Goal: Information Seeking & Learning: Learn about a topic

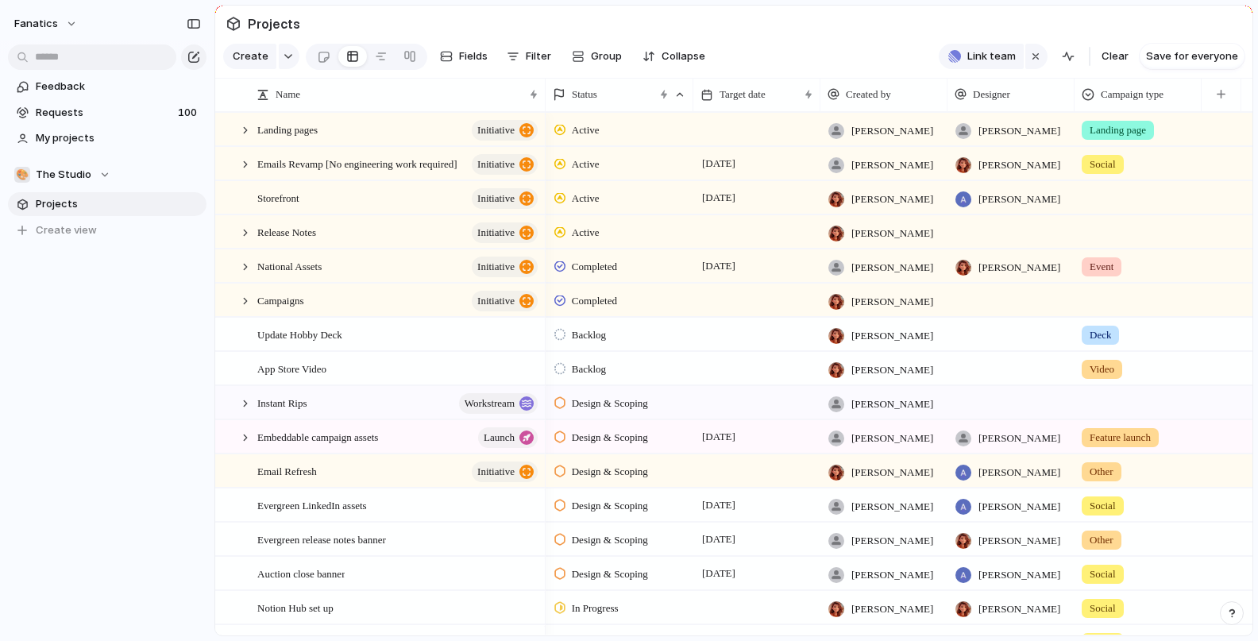
scroll to position [73, 0]
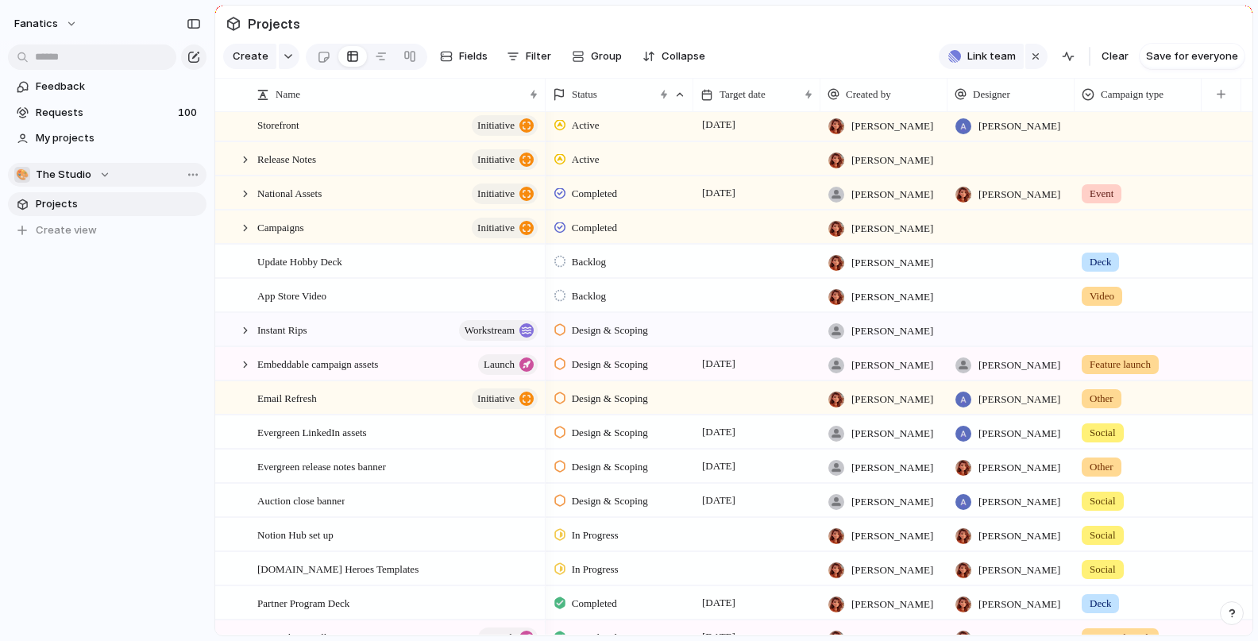
click at [95, 176] on div "🎨 The Studio" at bounding box center [62, 175] width 96 height 16
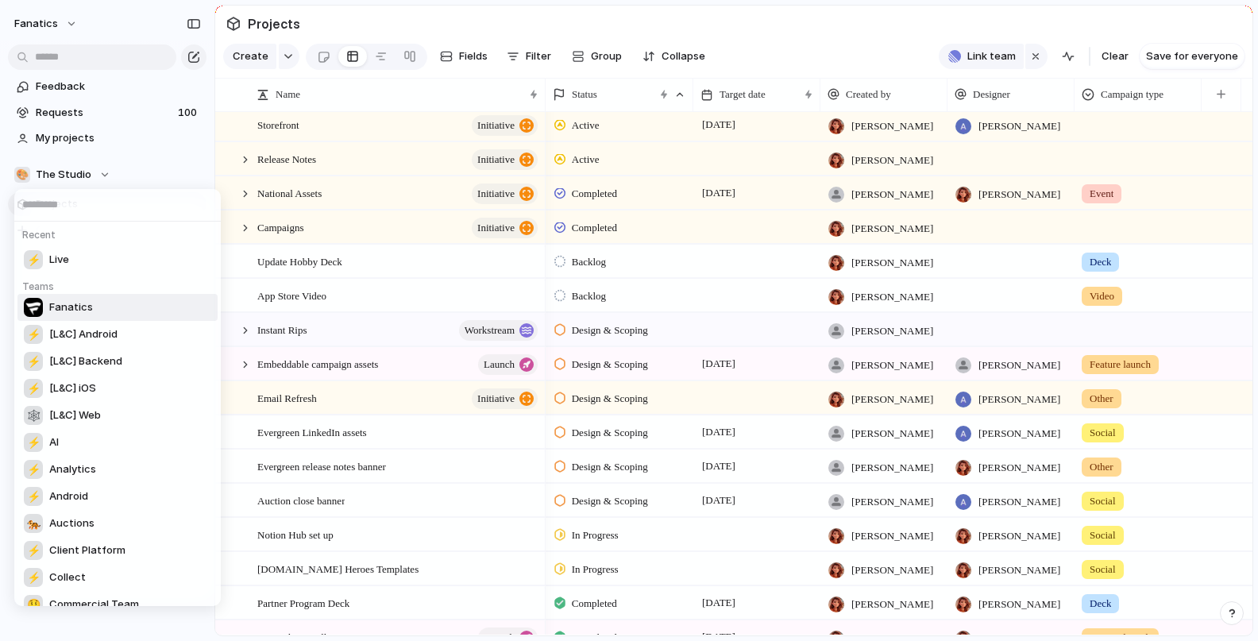
click at [95, 313] on li "Fanatics" at bounding box center [117, 307] width 200 height 27
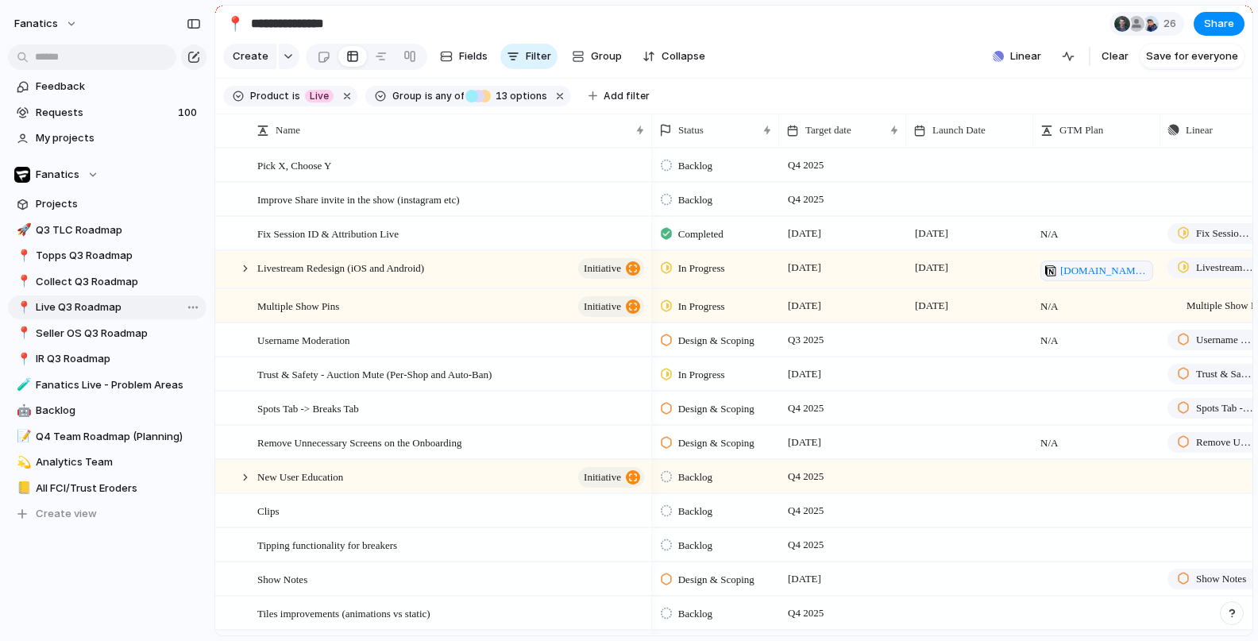
click at [75, 311] on span "Live Q3 Roadmap" at bounding box center [118, 307] width 165 height 16
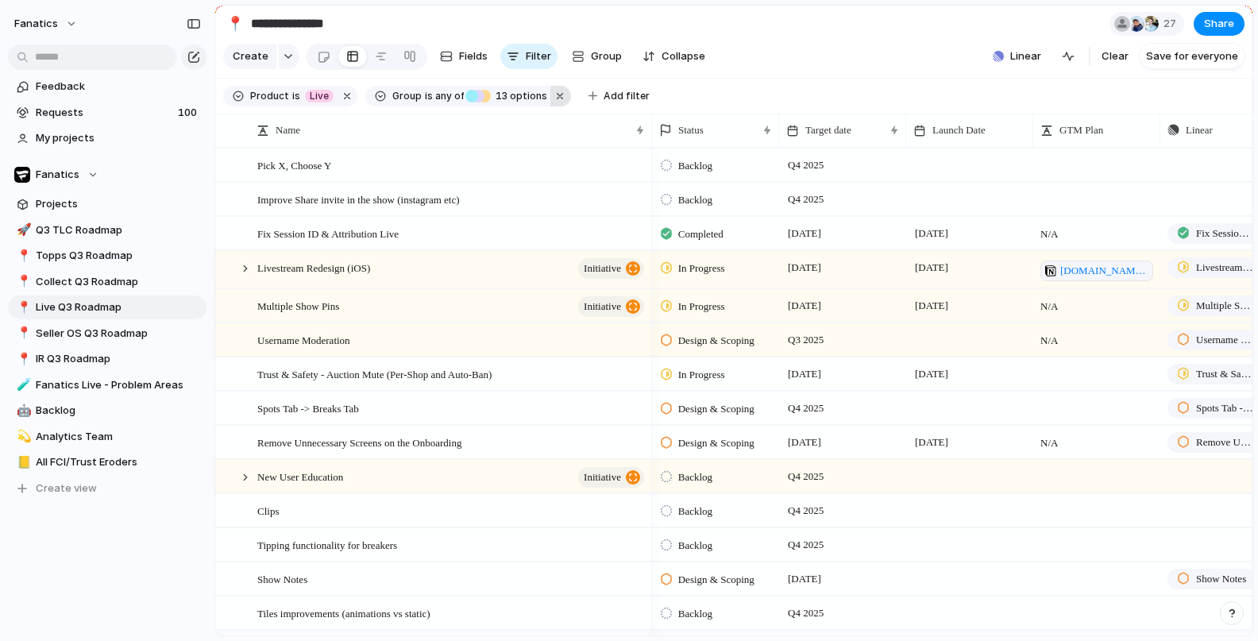
click at [550, 99] on button "button" at bounding box center [560, 96] width 21 height 21
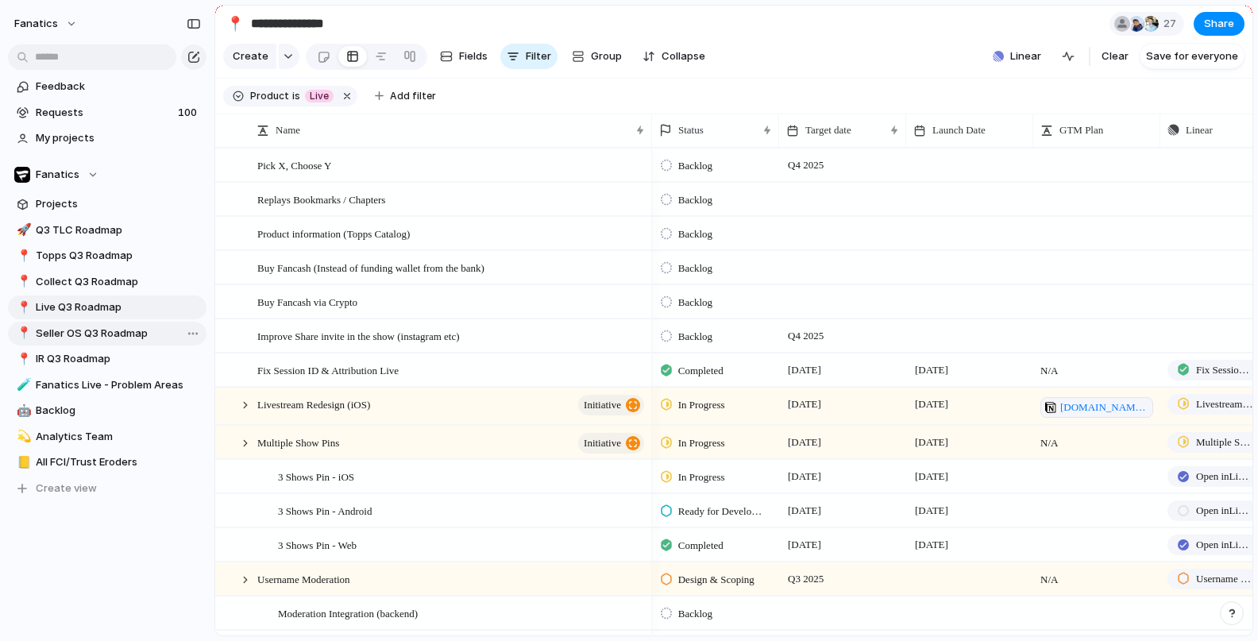
click at [128, 340] on span "Seller OS Q3 Roadmap" at bounding box center [118, 334] width 165 height 16
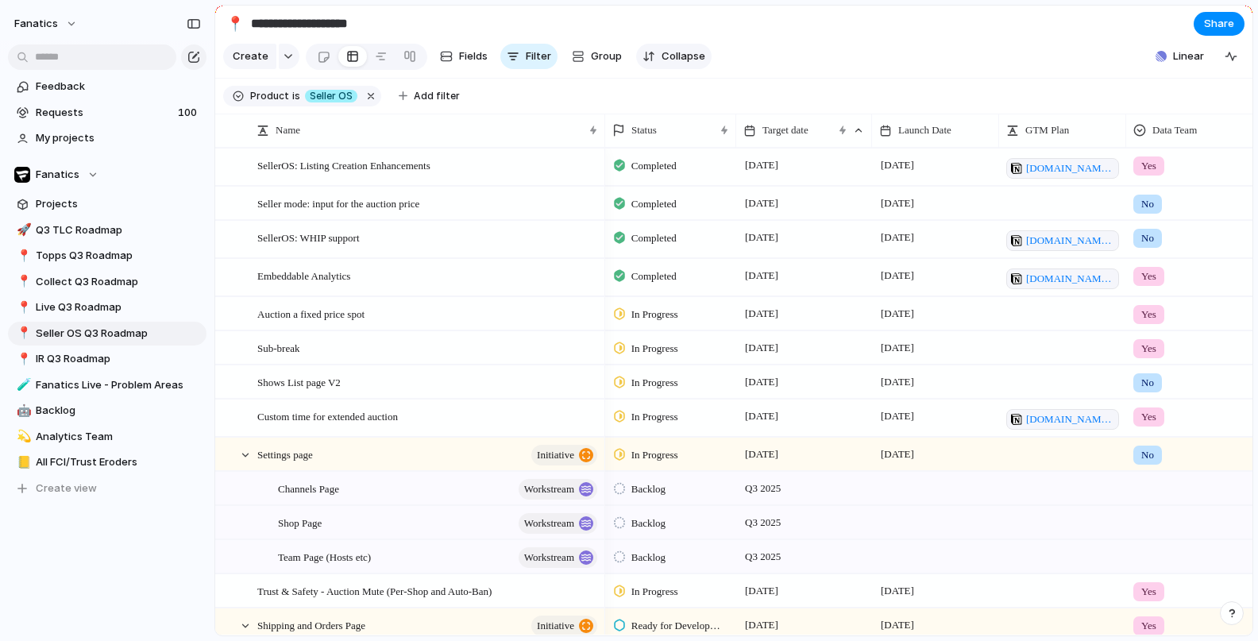
click at [652, 62] on button "Collapse" at bounding box center [673, 56] width 75 height 25
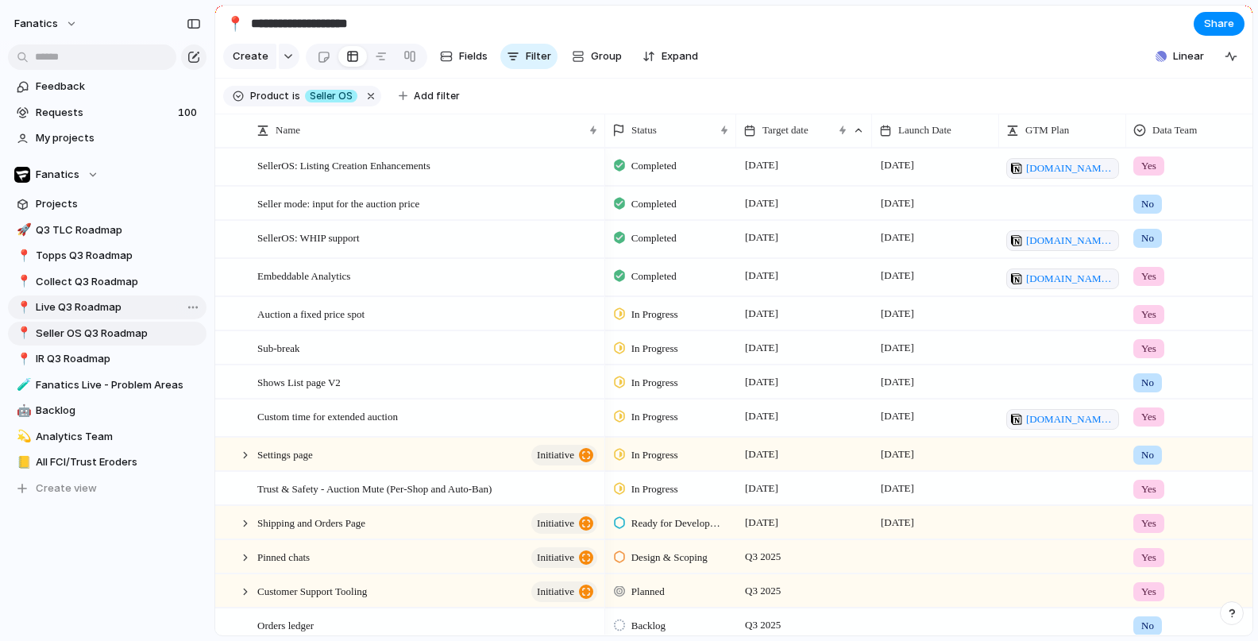
click at [97, 318] on link "📍 Live Q3 Roadmap" at bounding box center [107, 307] width 199 height 24
click at [87, 311] on span "Live Q3 Roadmap" at bounding box center [118, 307] width 165 height 16
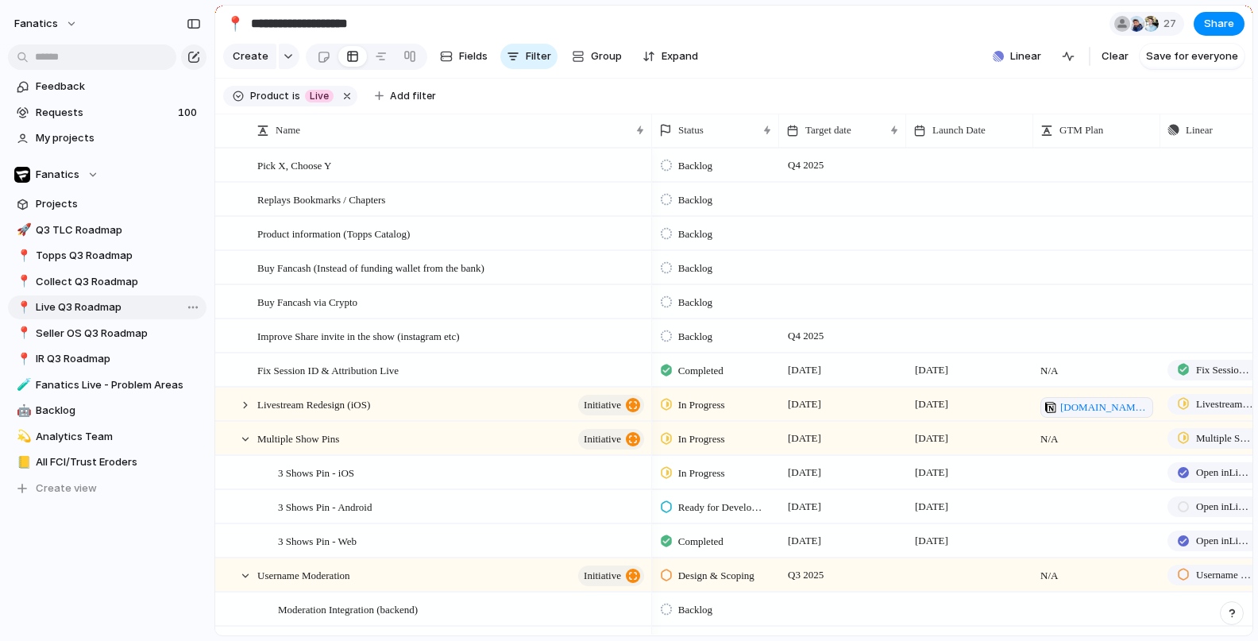
type input "**********"
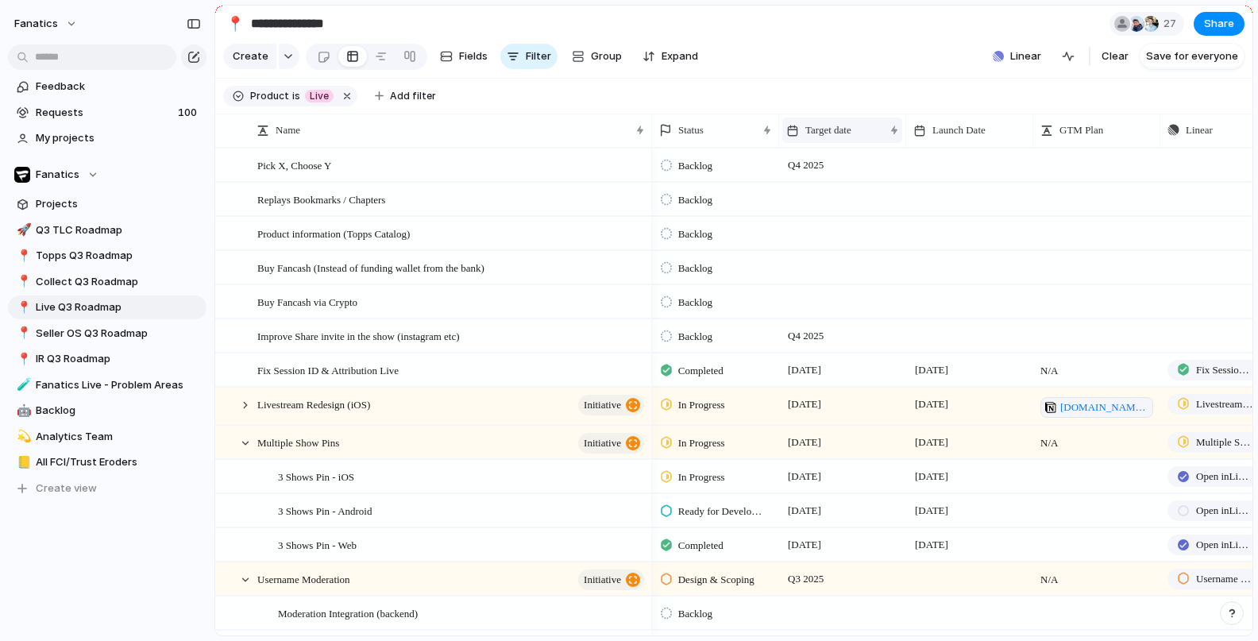
click at [843, 128] on span "Target date" at bounding box center [828, 130] width 46 height 16
click at [869, 226] on li "Sort ascending" at bounding box center [844, 216] width 117 height 25
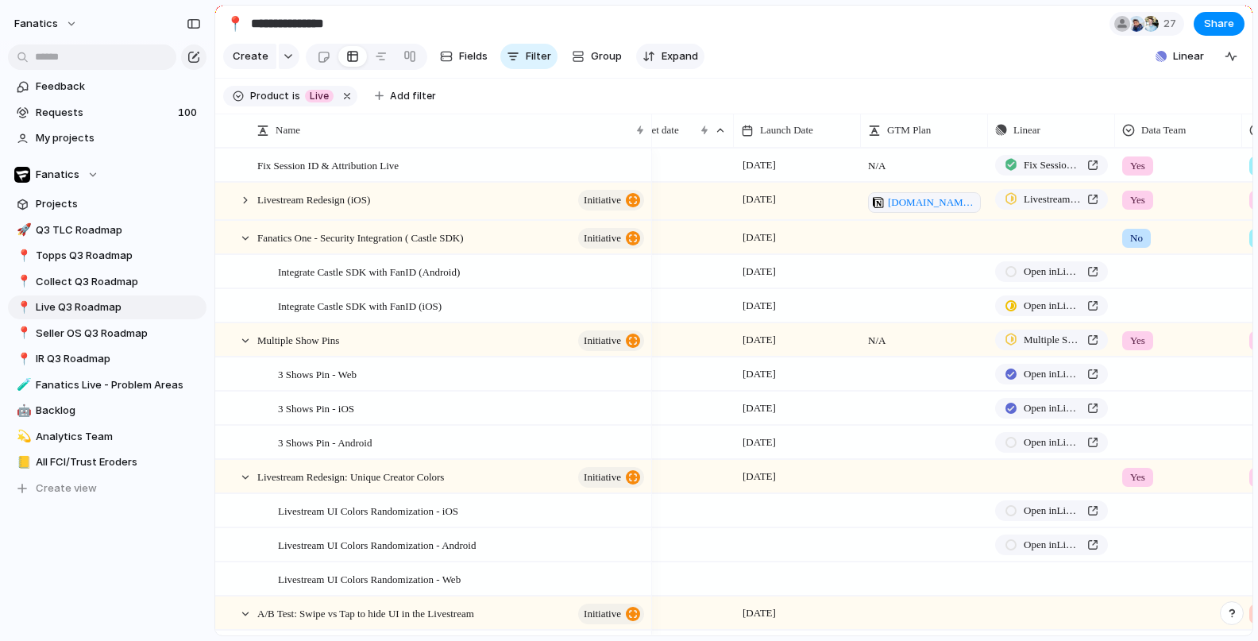
click at [668, 60] on span "Expand" at bounding box center [680, 56] width 37 height 16
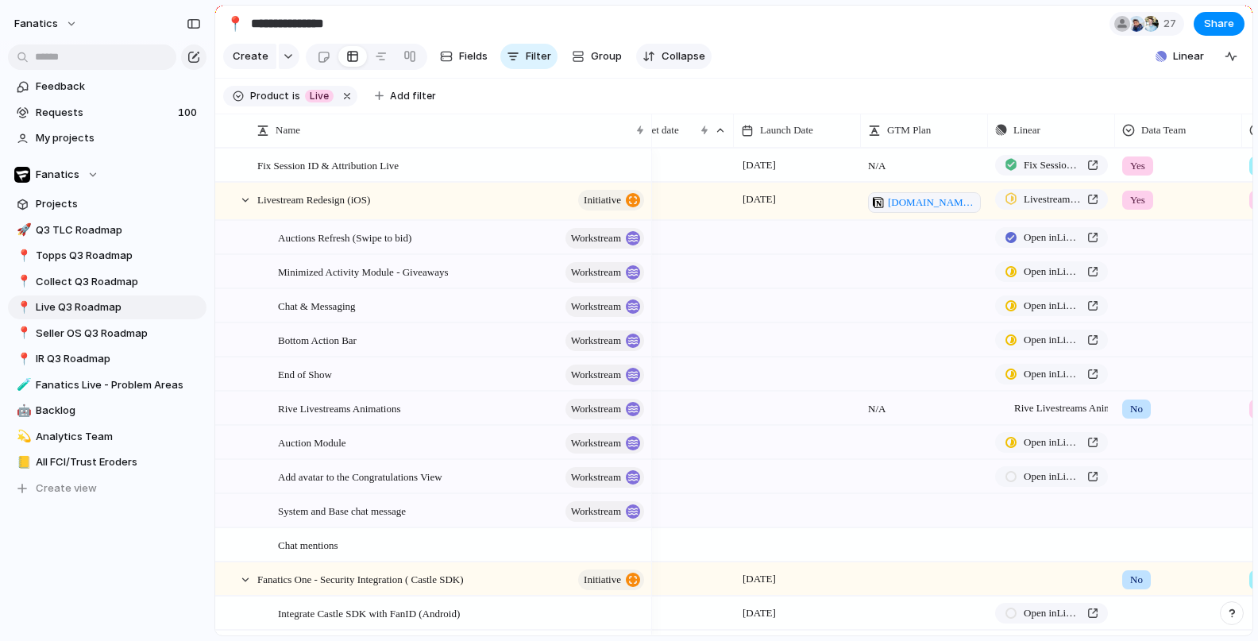
click at [668, 60] on span "Collapse" at bounding box center [684, 56] width 44 height 16
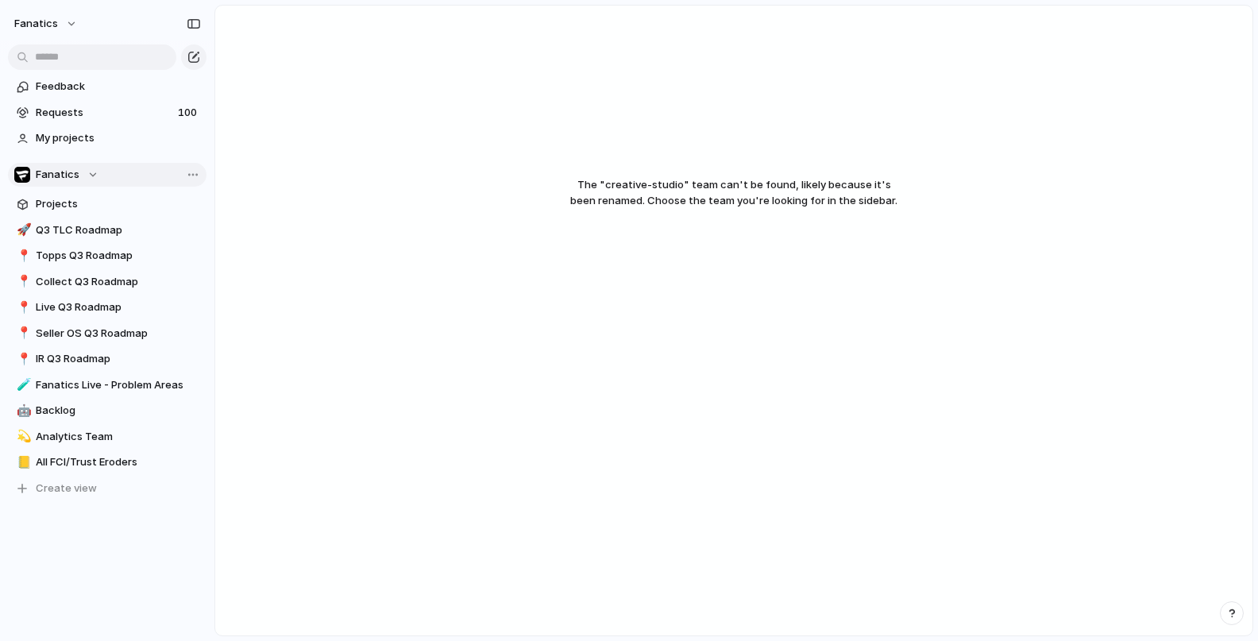
click at [74, 175] on span "Fanatics" at bounding box center [58, 175] width 44 height 16
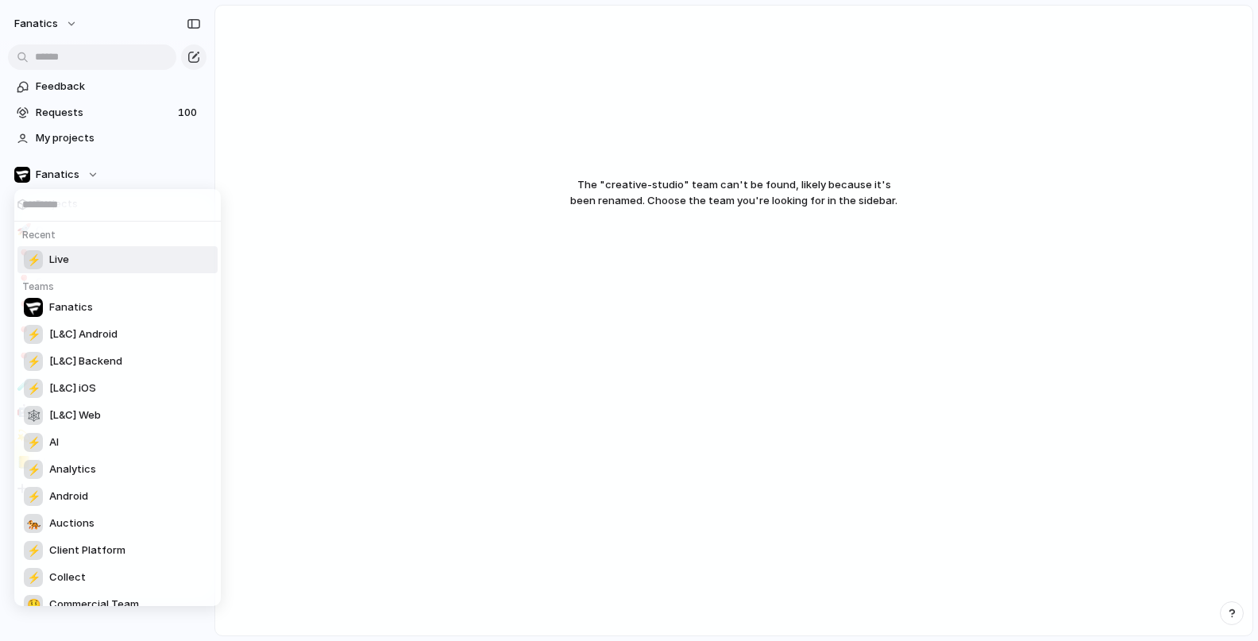
click at [44, 171] on div "Recent ⚡ Live Teams Fanatics ⚡ [L&C] Android ⚡ [L&C] Backend ⚡ [L&C] iOS 🕸 [L&C…" at bounding box center [629, 320] width 1258 height 641
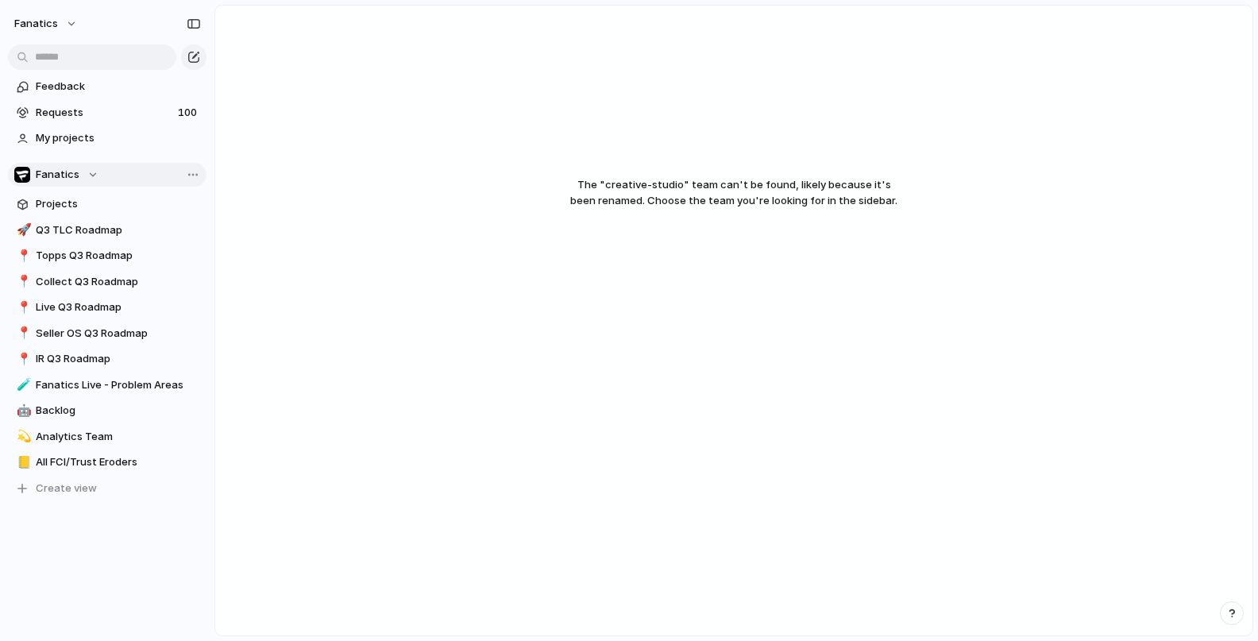
click at [19, 173] on div "button" at bounding box center [22, 175] width 16 height 16
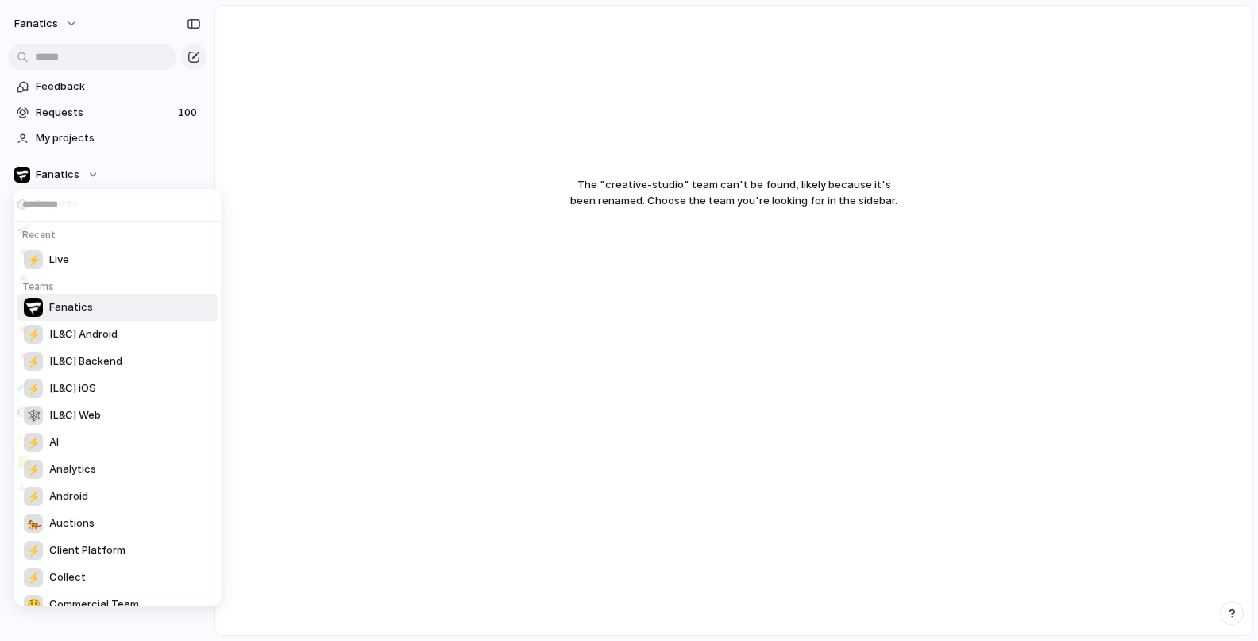
click at [62, 305] on span "Fanatics" at bounding box center [71, 307] width 44 height 16
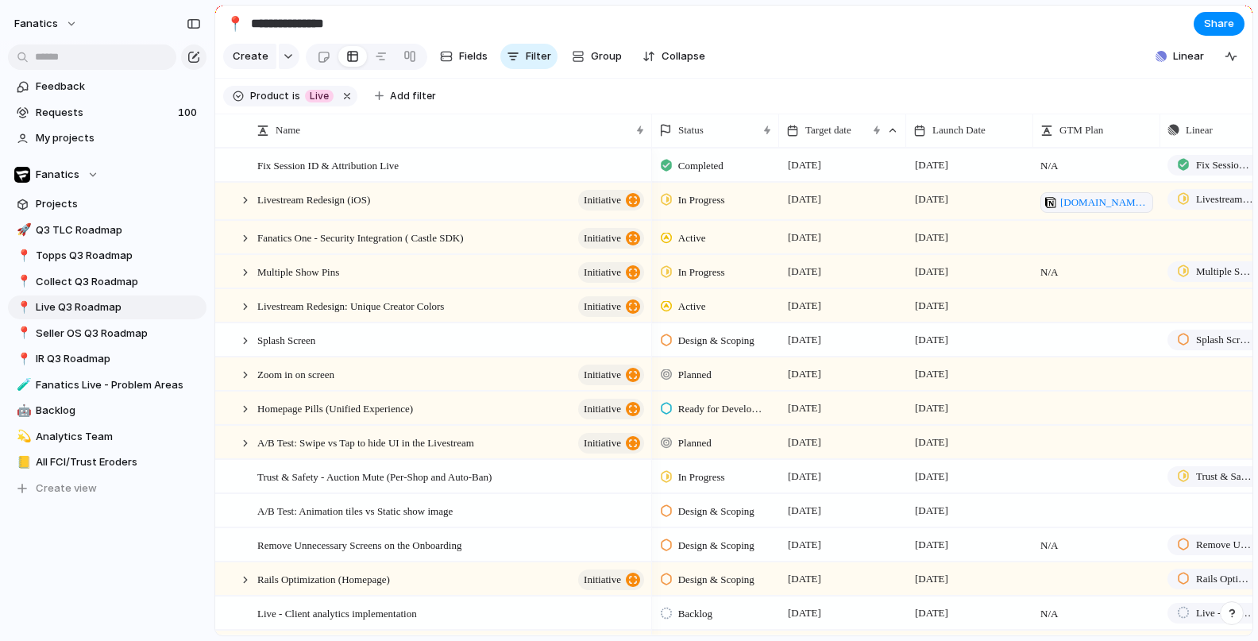
click at [62, 305] on span "Live Q3 Roadmap" at bounding box center [118, 307] width 165 height 16
click at [87, 327] on span "Seller OS Q3 Roadmap" at bounding box center [118, 334] width 165 height 16
type input "**********"
